Goal: Navigation & Orientation: Find specific page/section

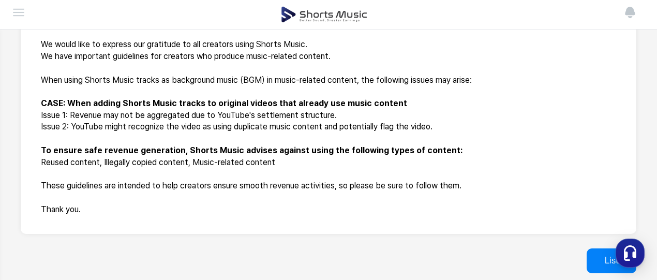
scroll to position [206, 0]
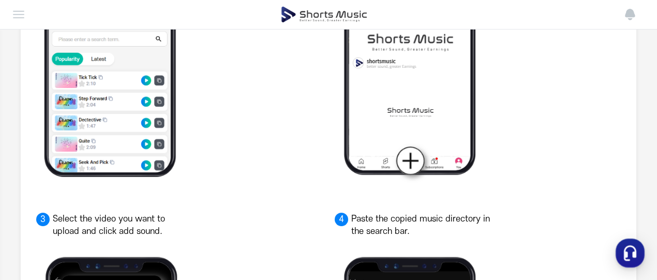
scroll to position [280, 0]
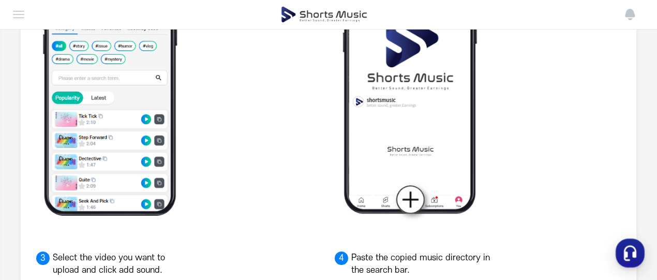
click at [0, 0] on img at bounding box center [0, 0] width 0 height 0
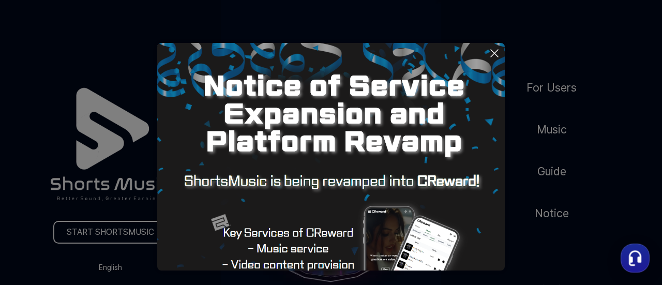
click at [501, 68] on img at bounding box center [330, 216] width 347 height 347
click at [494, 49] on icon at bounding box center [494, 53] width 12 height 12
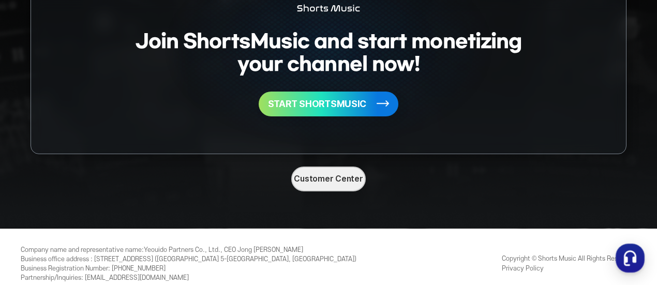
scroll to position [2721, 0]
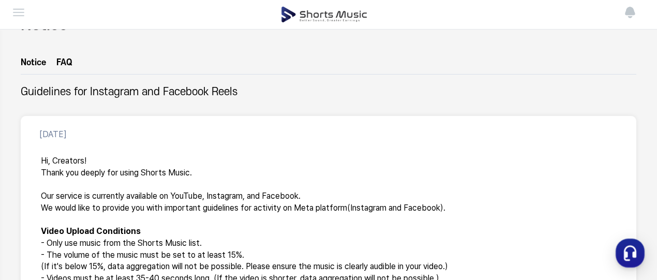
scroll to position [155, 0]
